Goal: Information Seeking & Learning: Learn about a topic

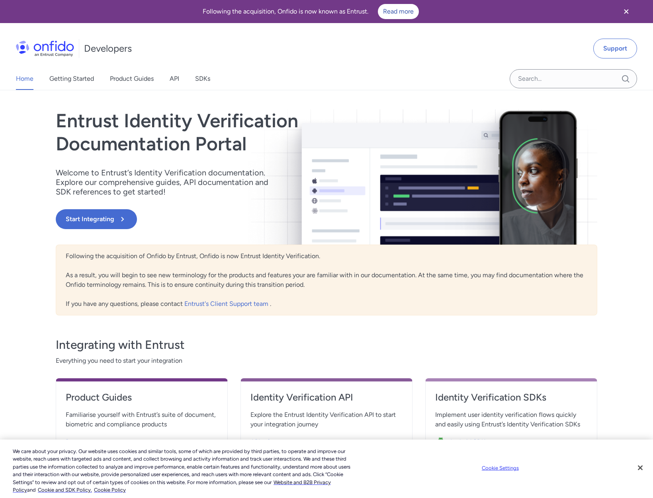
click at [296, 437] on div "API reference" at bounding box center [326, 442] width 152 height 13
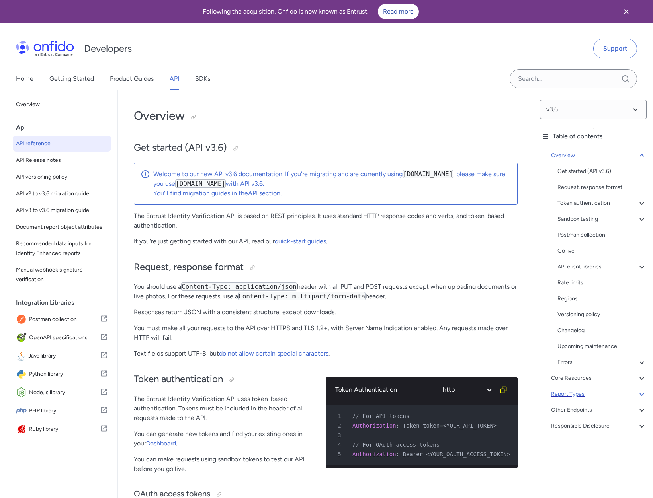
click at [598, 394] on div "Report Types" at bounding box center [598, 395] width 95 height 10
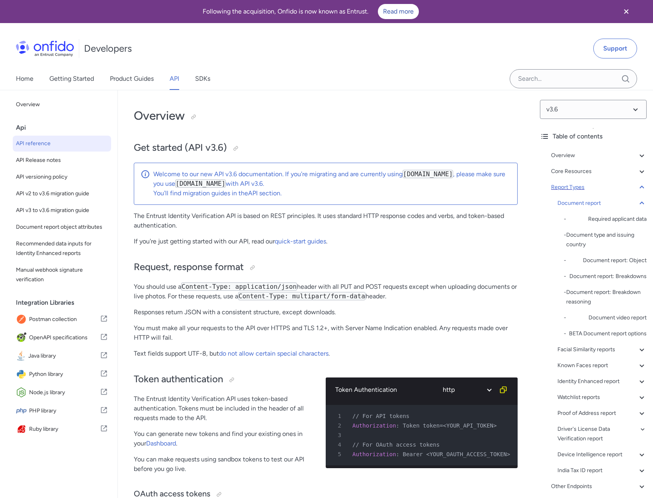
scroll to position [31406, 0]
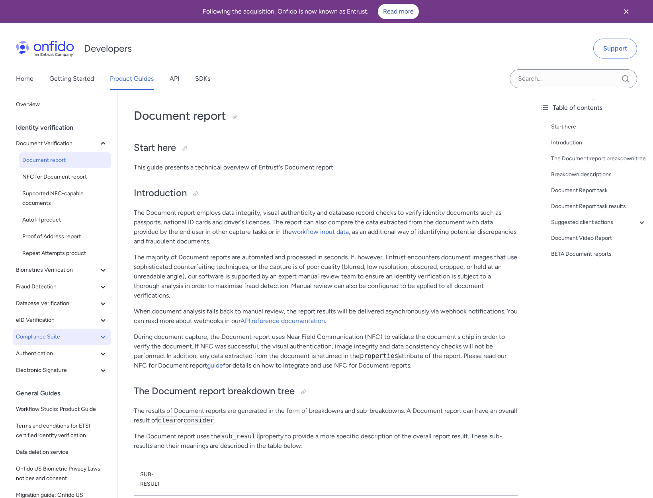
click at [62, 337] on span "Compliance Suite" at bounding box center [57, 337] width 82 height 10
